Goal: Check status: Check status

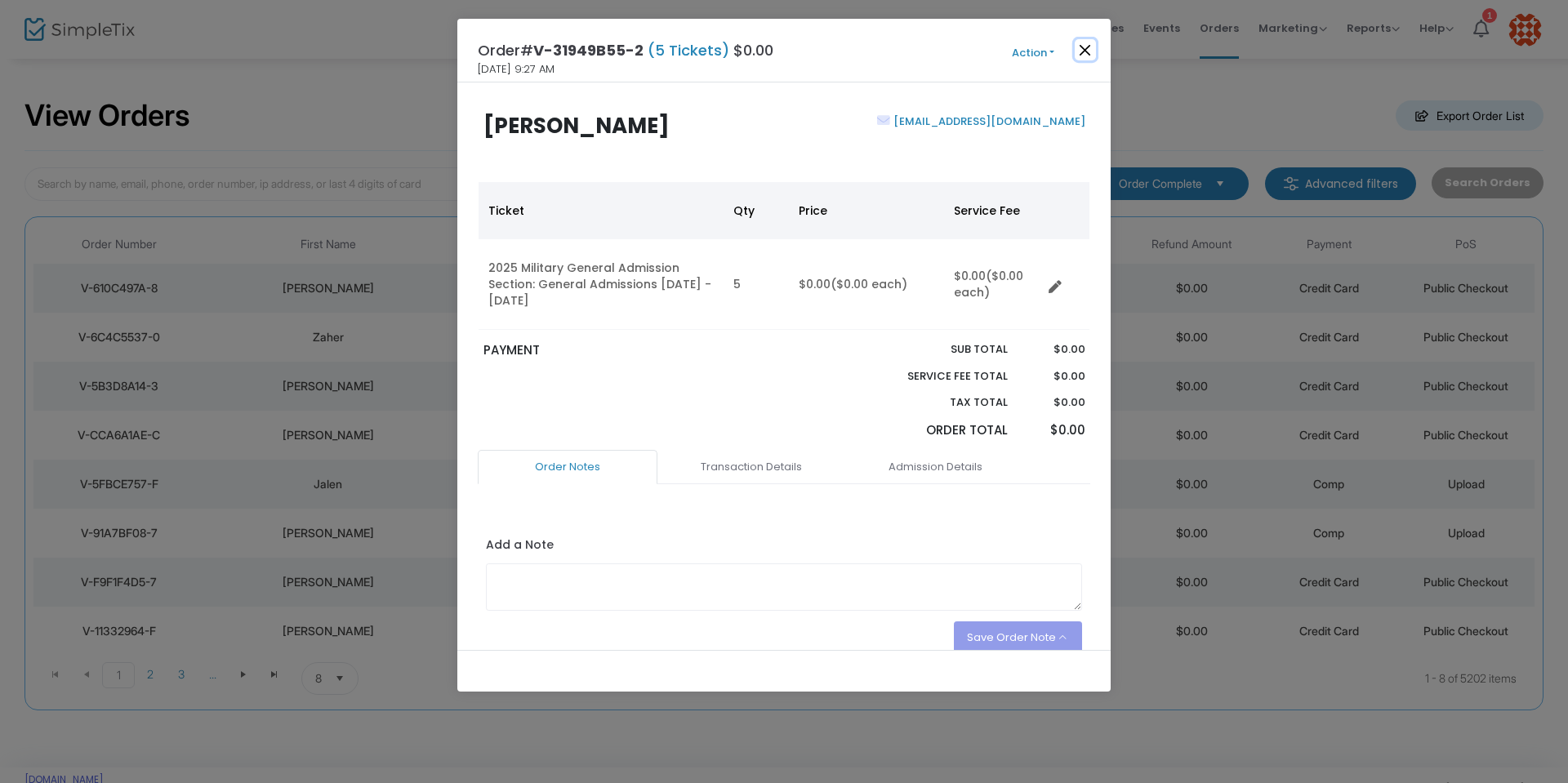
click at [1089, 51] on button "Close" at bounding box center [1085, 49] width 21 height 21
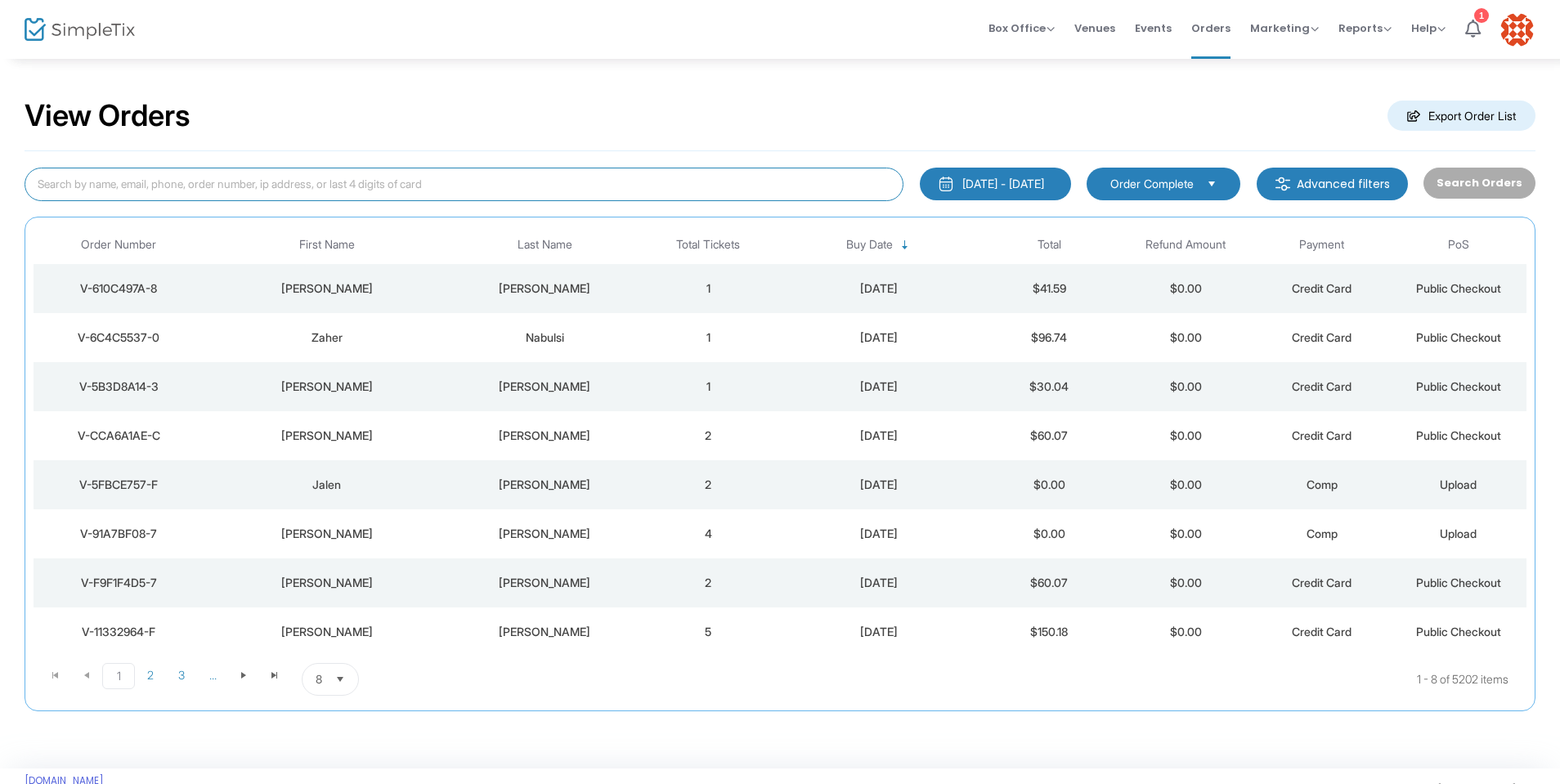
click at [159, 190] on input at bounding box center [463, 184] width 879 height 33
type input "Chad Alley"
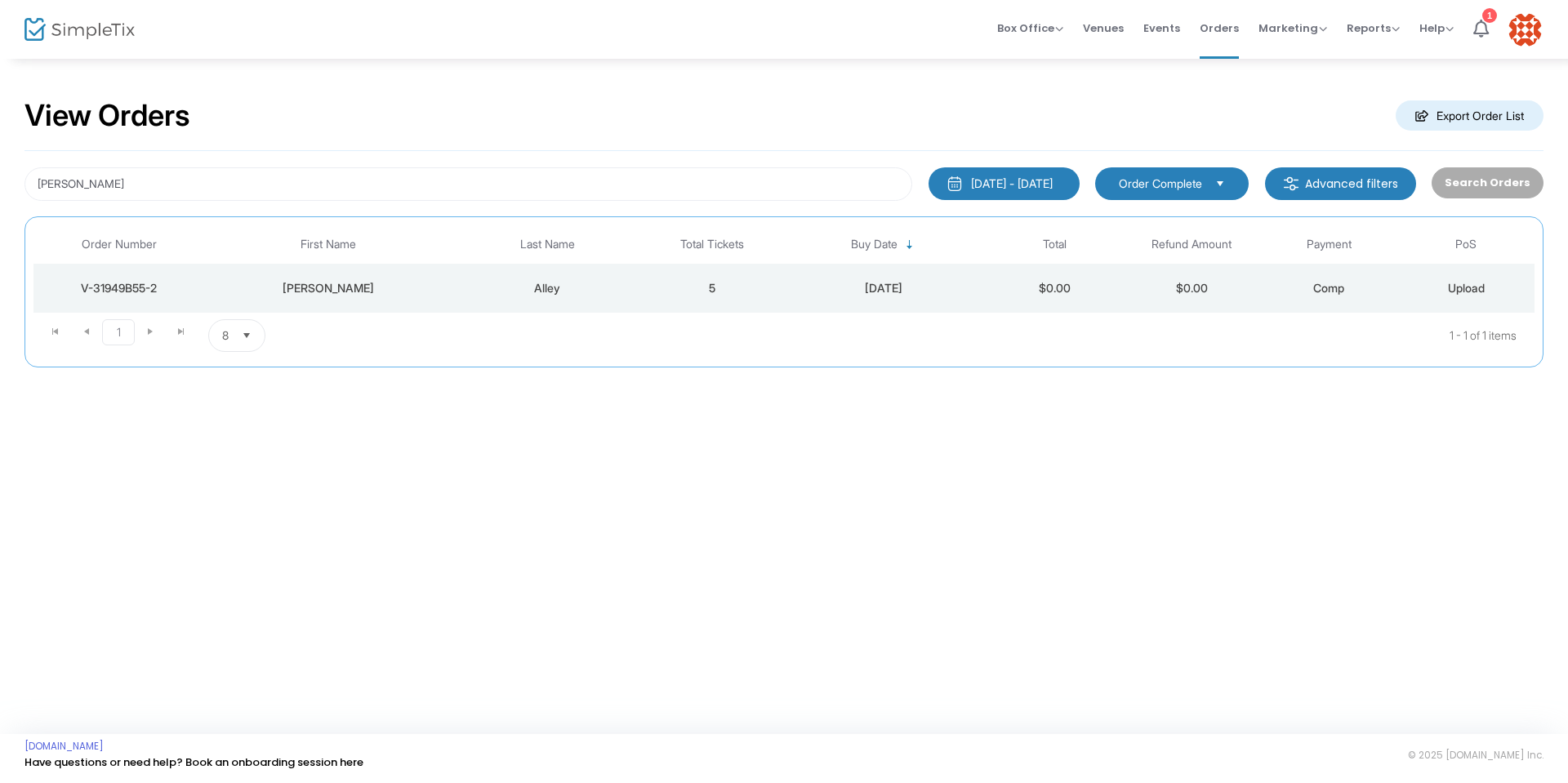
click at [124, 286] on div "V-31949B55-2" at bounding box center [119, 288] width 163 height 17
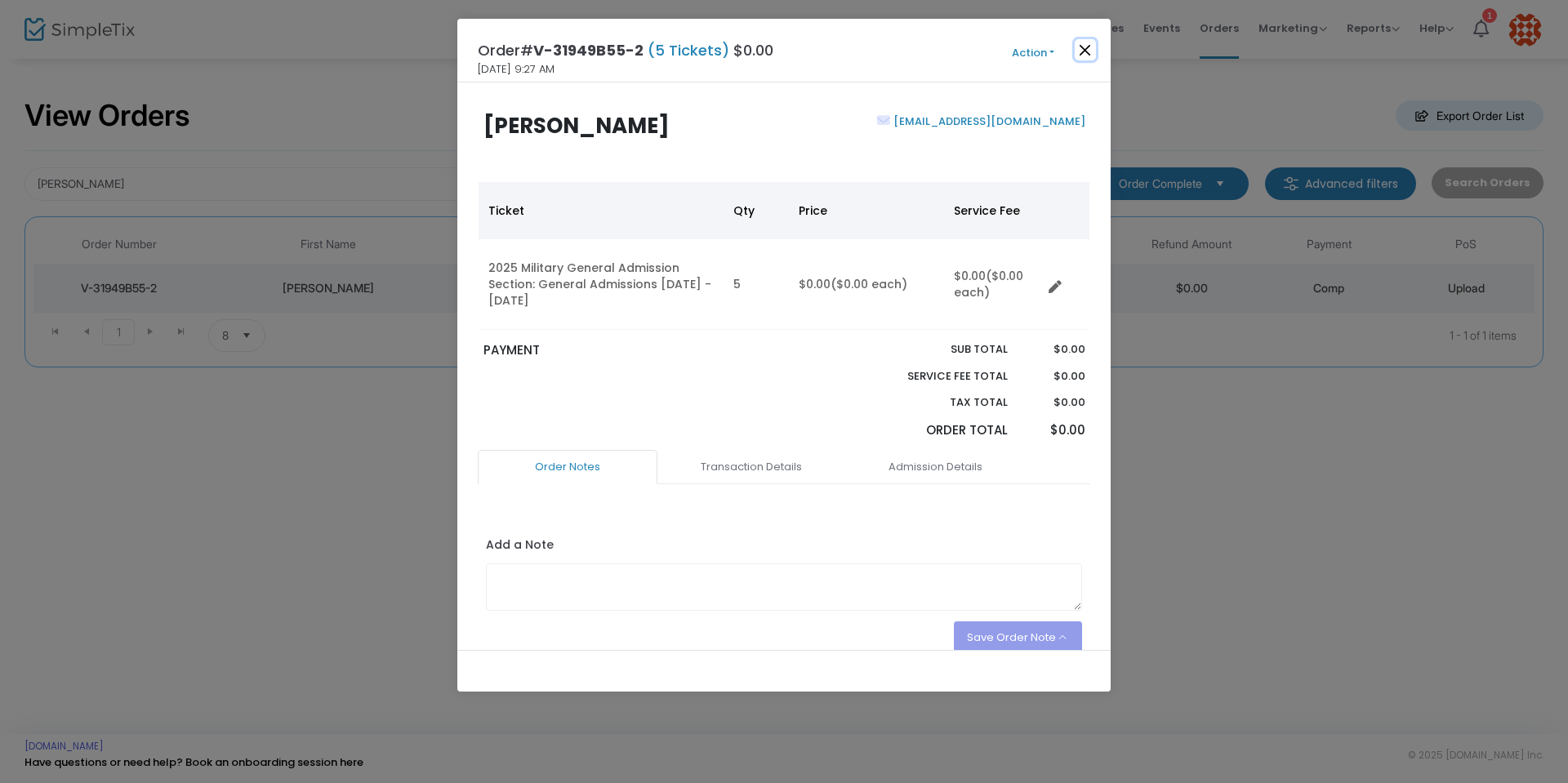
click at [1083, 46] on button "Close" at bounding box center [1085, 49] width 21 height 21
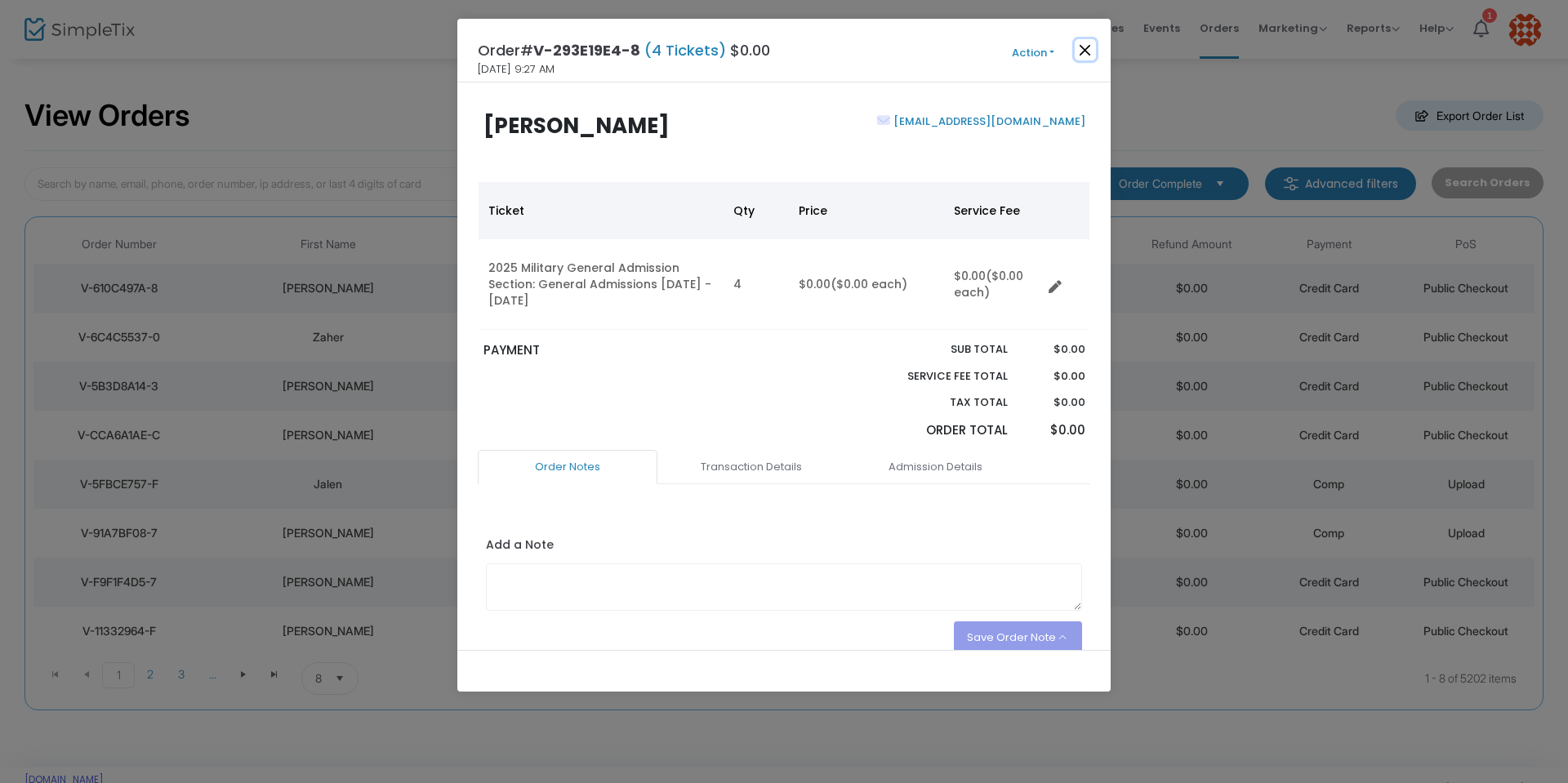
click at [1093, 51] on button "Close" at bounding box center [1085, 49] width 21 height 21
click at [1079, 50] on button "Close" at bounding box center [1085, 49] width 21 height 21
click at [1087, 52] on button "Close" at bounding box center [1085, 49] width 21 height 21
